Goal: Book appointment/travel/reservation

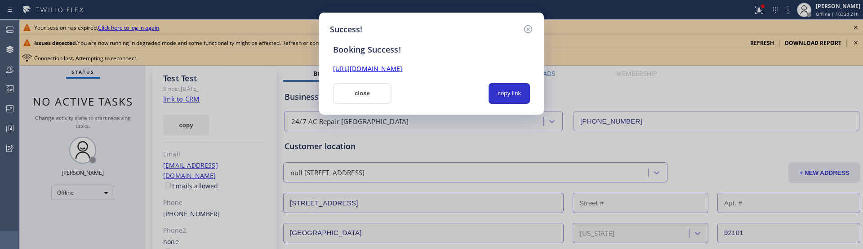
scroll to position [369, 0]
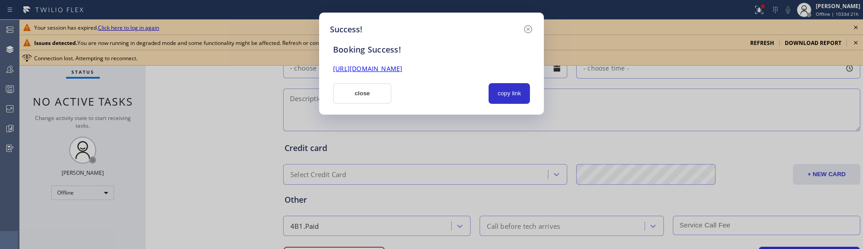
click at [384, 50] on div "Booking Success!" at bounding box center [432, 49] width 208 height 10
